Goal: Navigation & Orientation: Find specific page/section

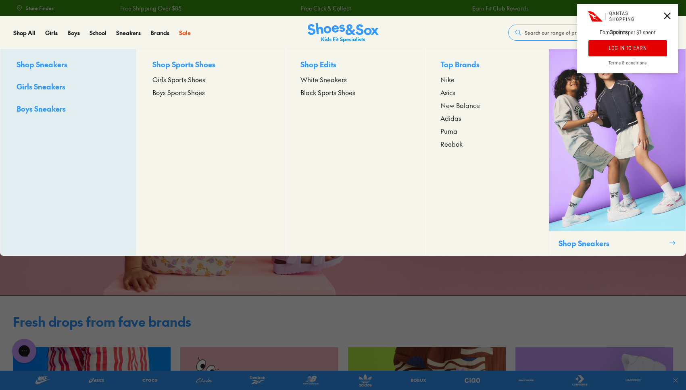
click at [190, 80] on span "Girls Sports Shoes" at bounding box center [178, 80] width 53 height 10
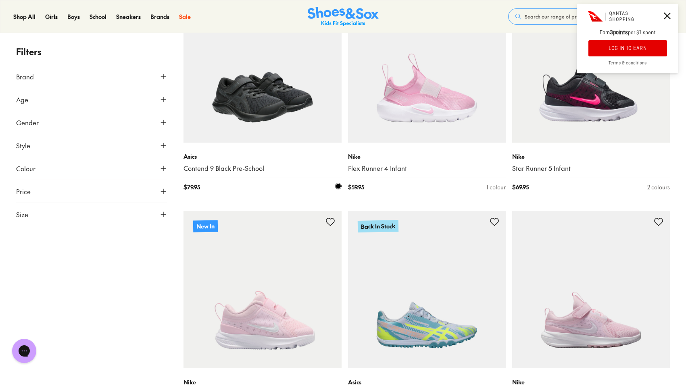
scroll to position [181, 0]
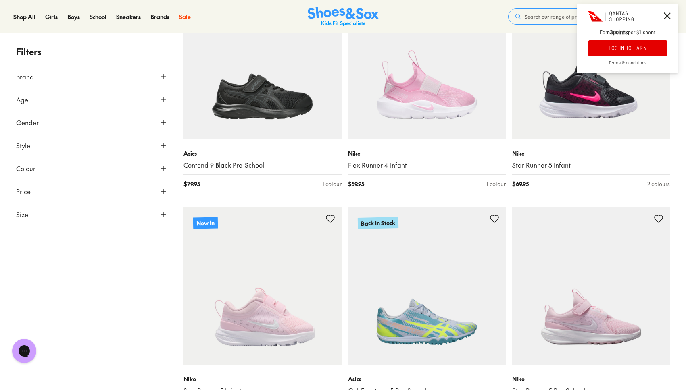
click at [163, 96] on icon at bounding box center [163, 100] width 8 height 8
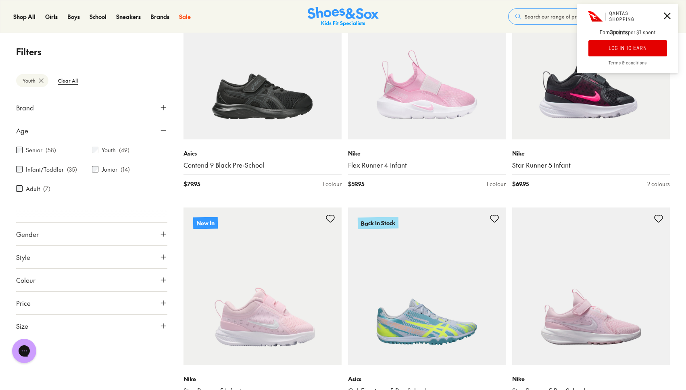
scroll to position [97, 0]
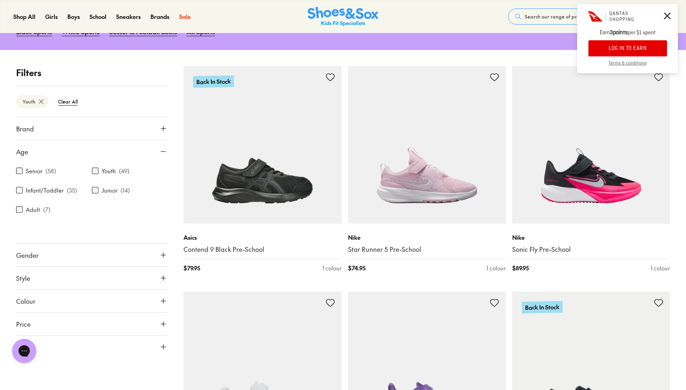
click at [96, 192] on div "Close dialog Join the FREE Fit Club & Get 10% Back Sign up to join our FREE Fit…" at bounding box center [343, 195] width 686 height 390
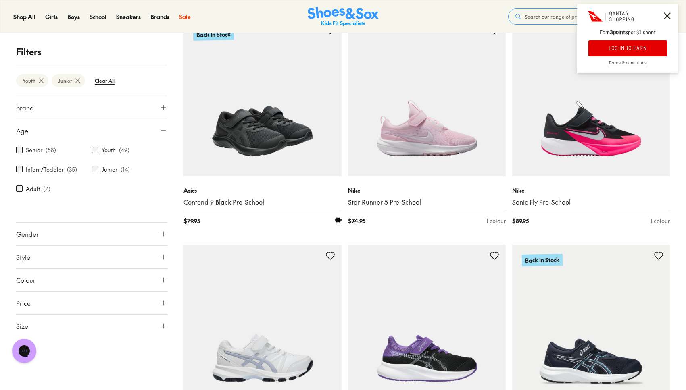
scroll to position [145, 0]
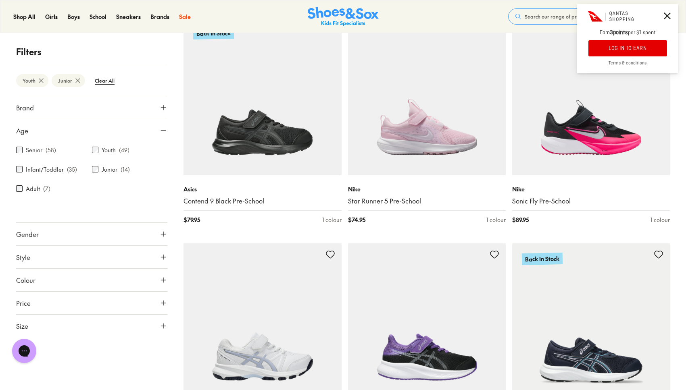
click at [129, 328] on button "Size" at bounding box center [91, 326] width 151 height 23
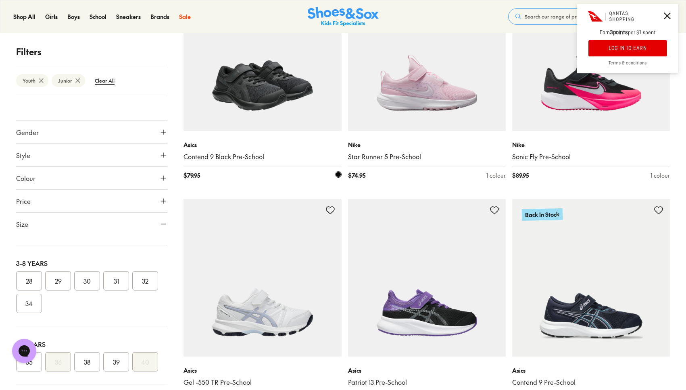
scroll to position [0, 0]
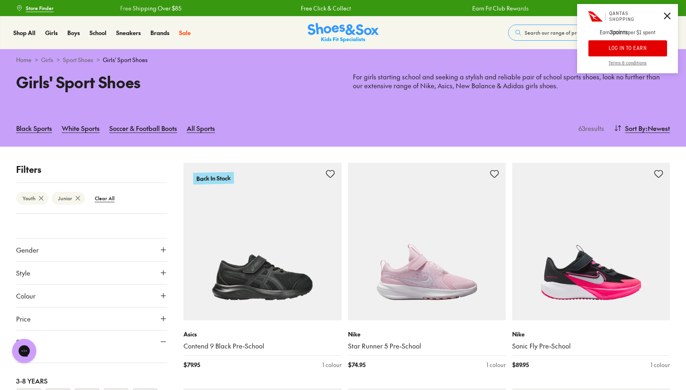
click at [661, 14] on div at bounding box center [627, 16] width 101 height 25
click at [665, 14] on icon at bounding box center [667, 16] width 7 height 7
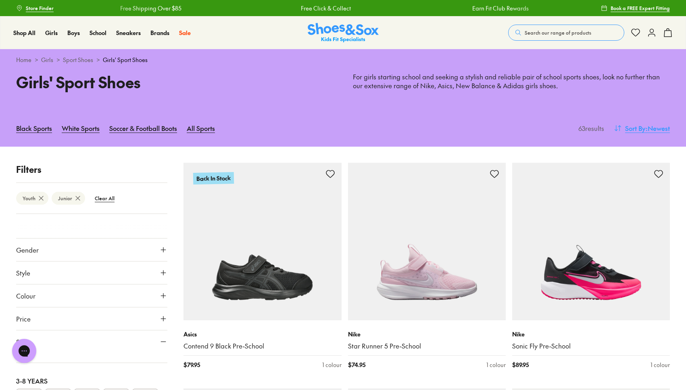
click at [647, 128] on span ": Newest" at bounding box center [658, 128] width 24 height 10
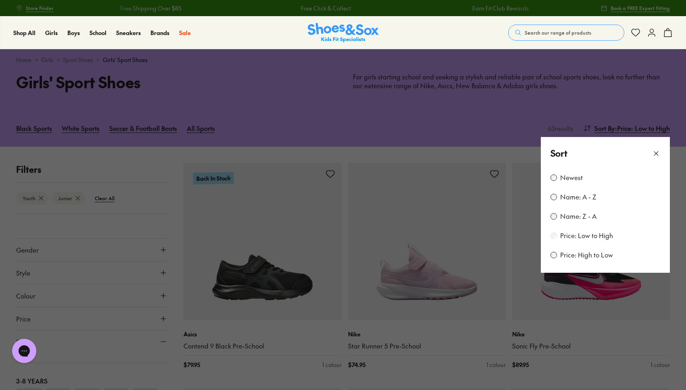
scroll to position [106, 0]
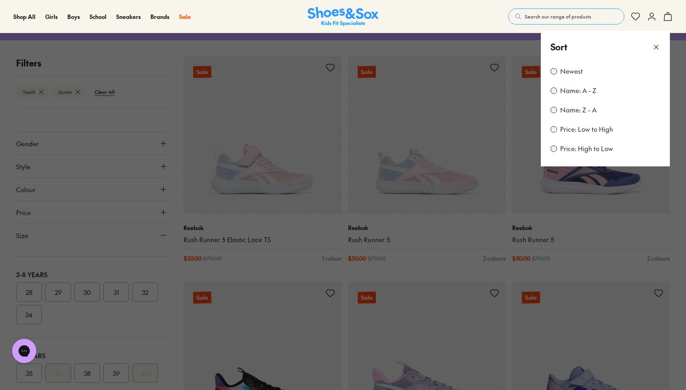
click at [465, 112] on button at bounding box center [343, 195] width 686 height 390
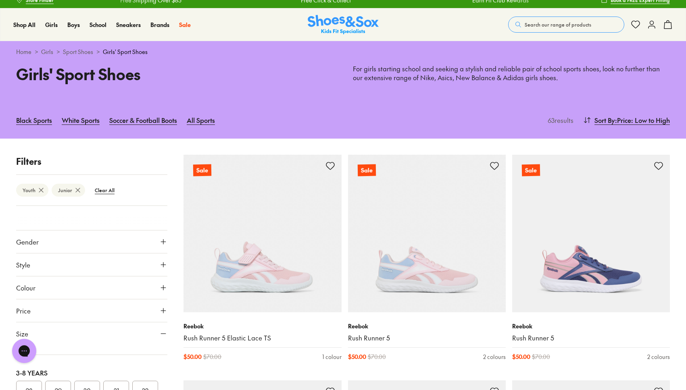
scroll to position [0, 0]
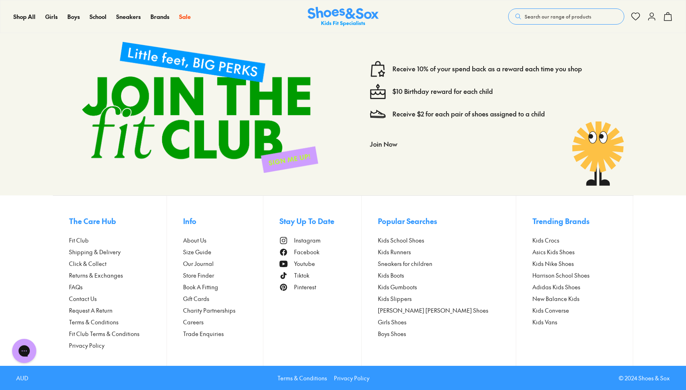
scroll to position [5011, 0]
click at [208, 276] on span "Store Finder" at bounding box center [198, 275] width 31 height 8
